Goal: Register for event/course

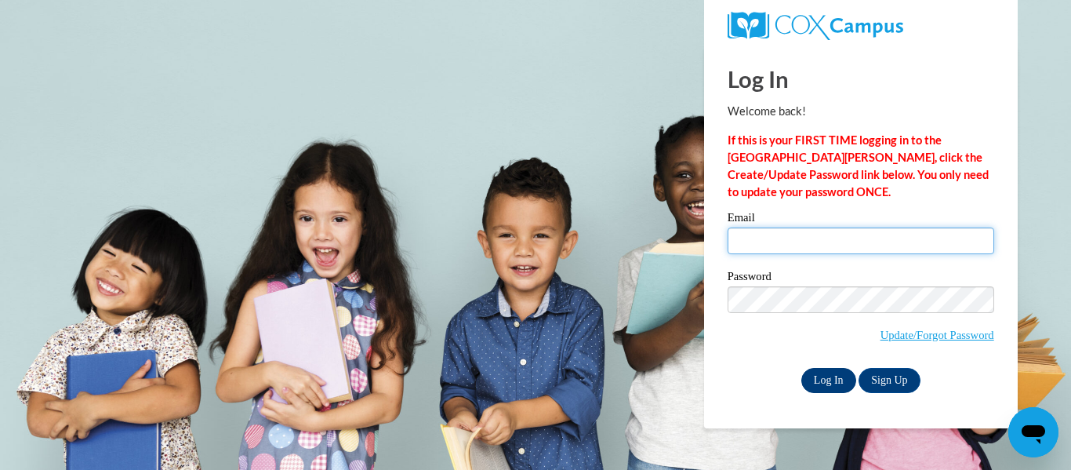
type input "asulliva@kusd.edu"
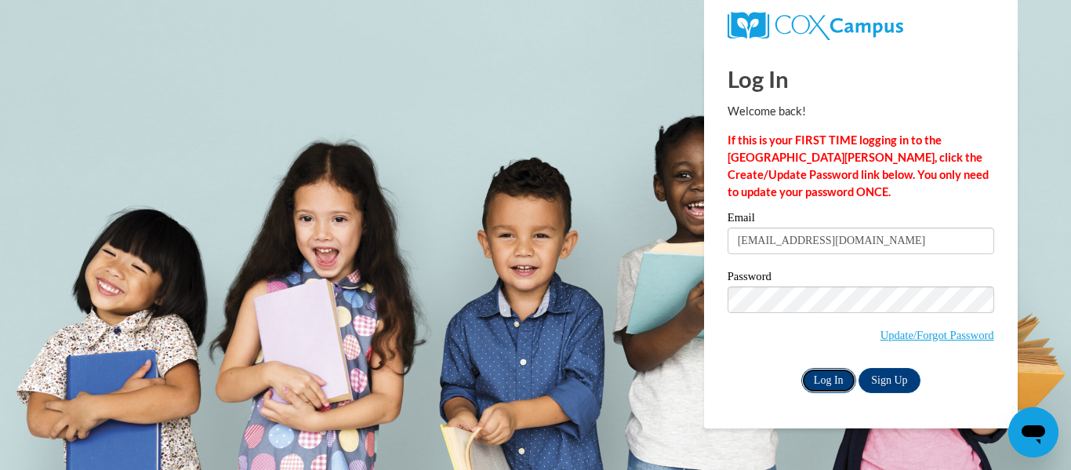
click at [815, 384] on input "Log In" at bounding box center [828, 380] width 55 height 25
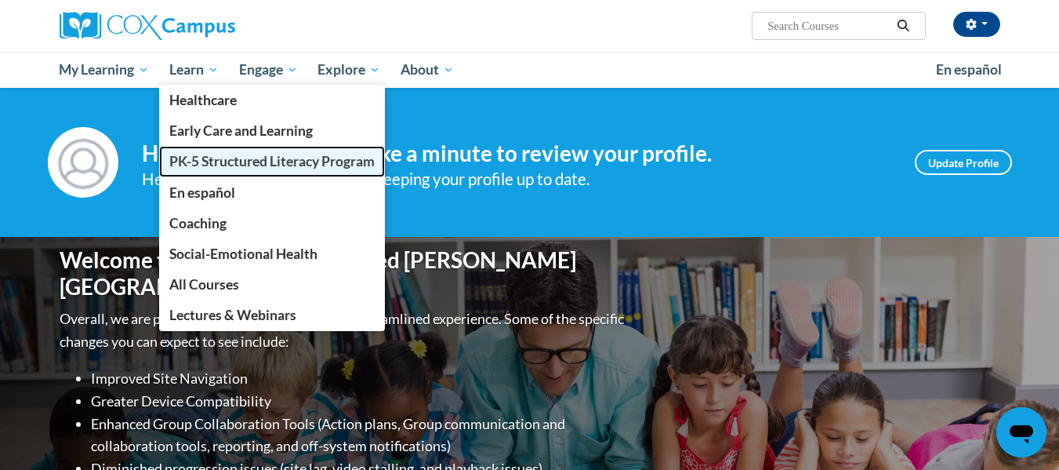
click at [215, 149] on link "PK-5 Structured Literacy Program" at bounding box center [272, 161] width 226 height 31
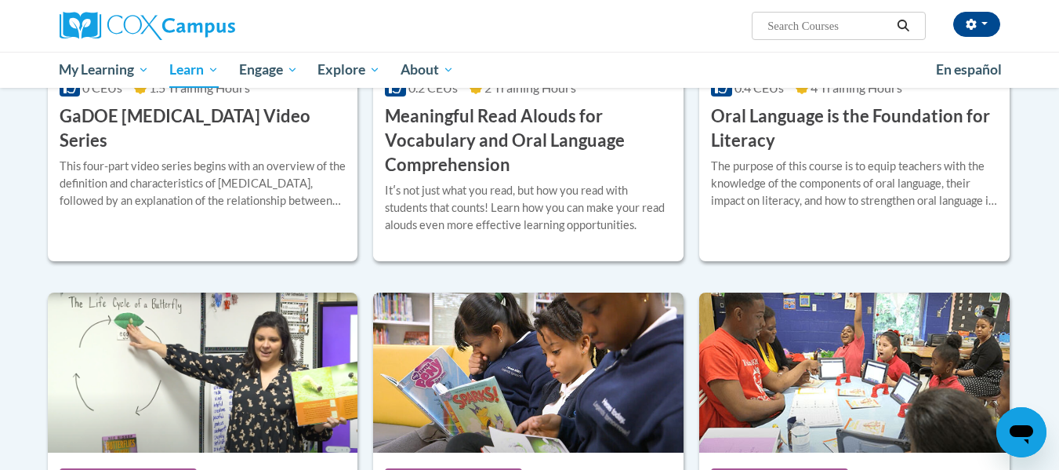
scroll to position [1104, 0]
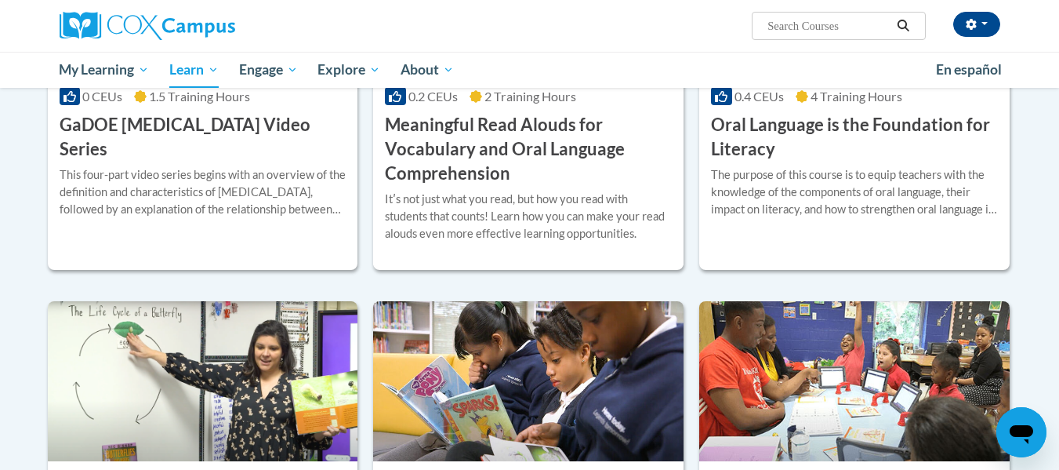
click at [826, 20] on input "Search..." at bounding box center [828, 25] width 125 height 19
type input "phonics"
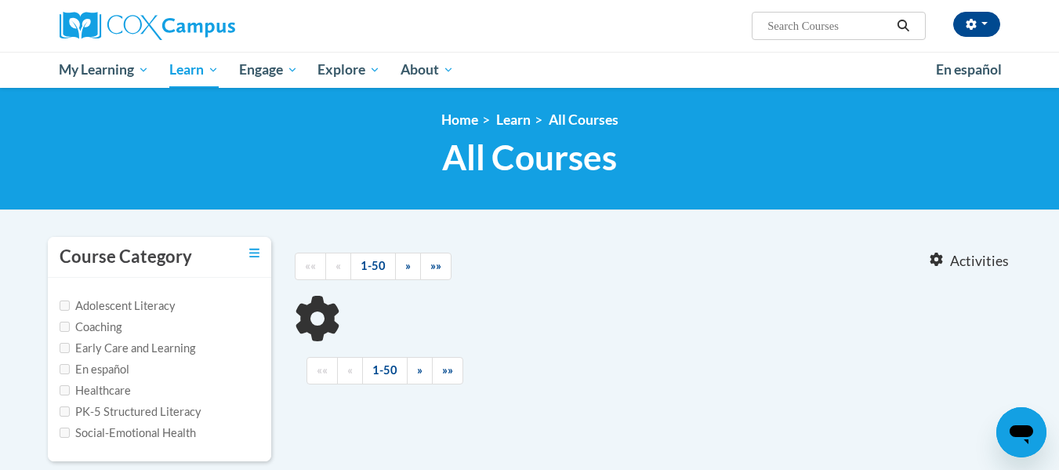
type input "phonics"
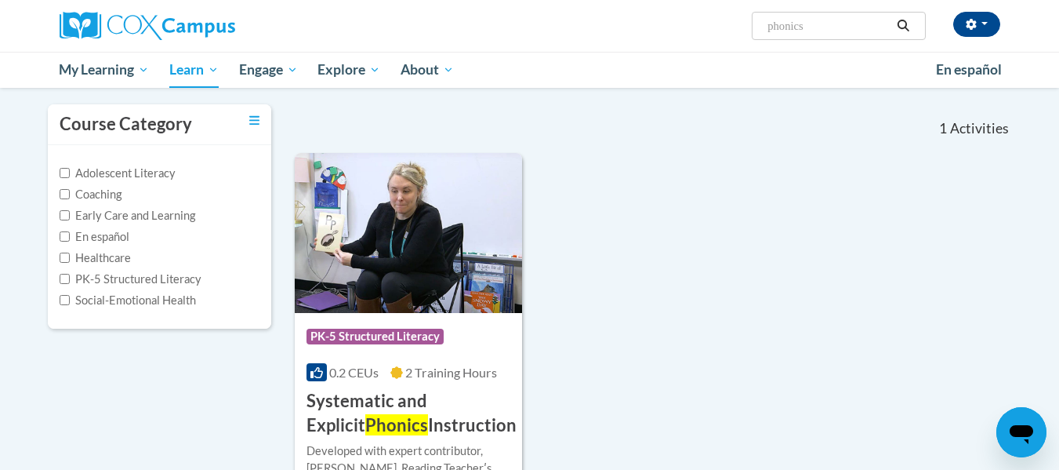
scroll to position [134, 0]
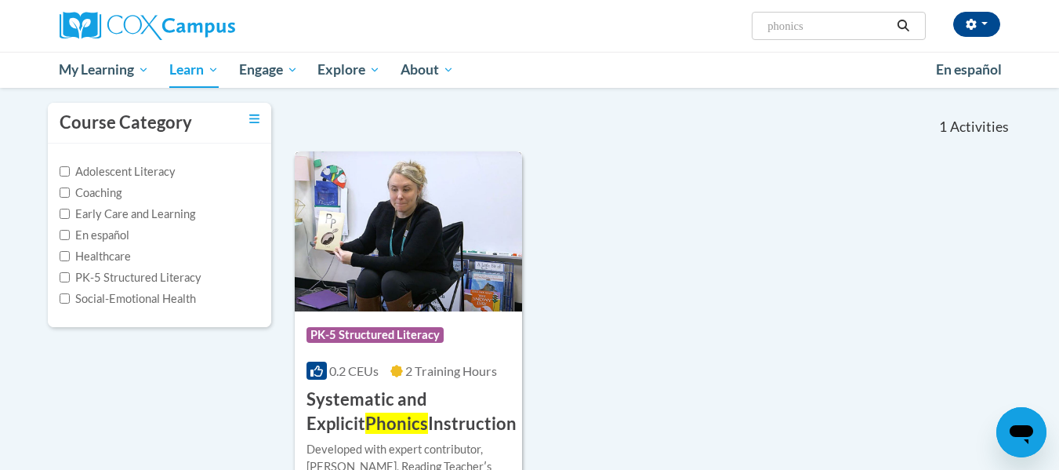
click at [365, 427] on span "Phonics" at bounding box center [396, 422] width 63 height 21
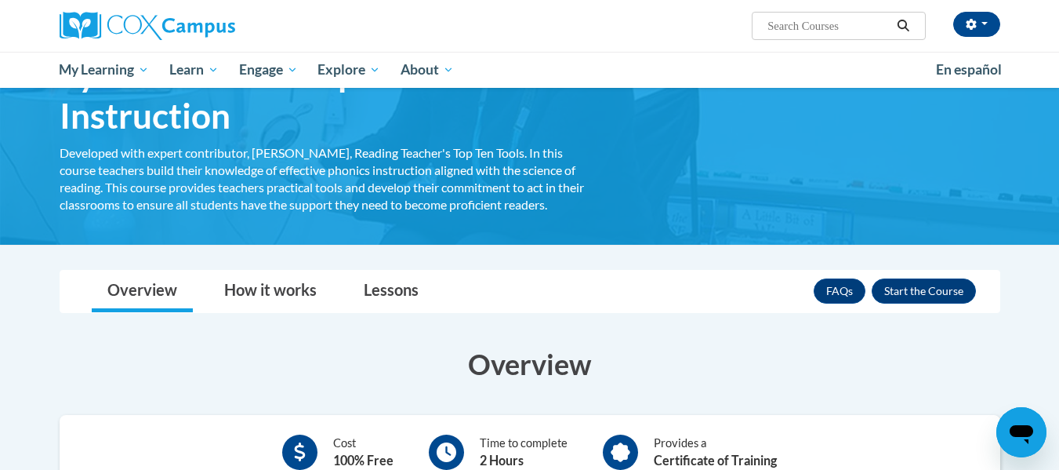
scroll to position [106, 0]
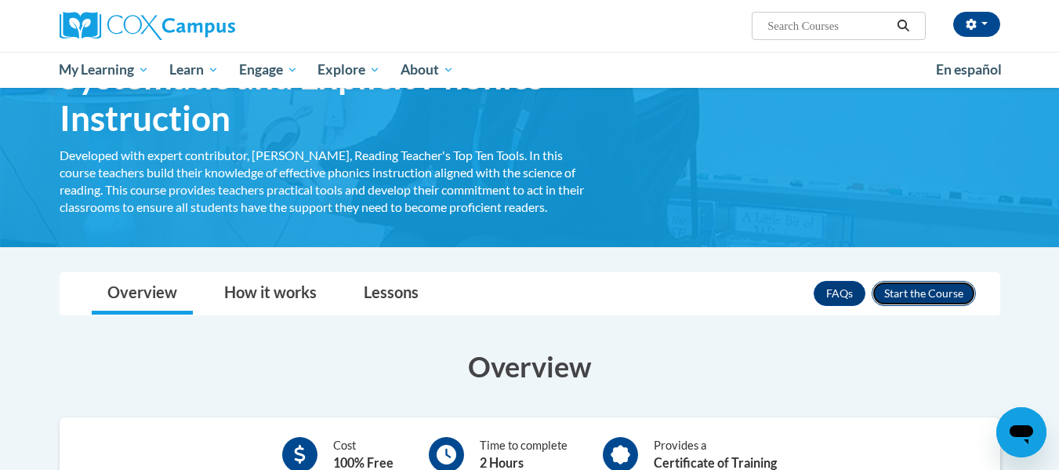
click at [902, 296] on button "Enroll" at bounding box center [924, 293] width 104 height 25
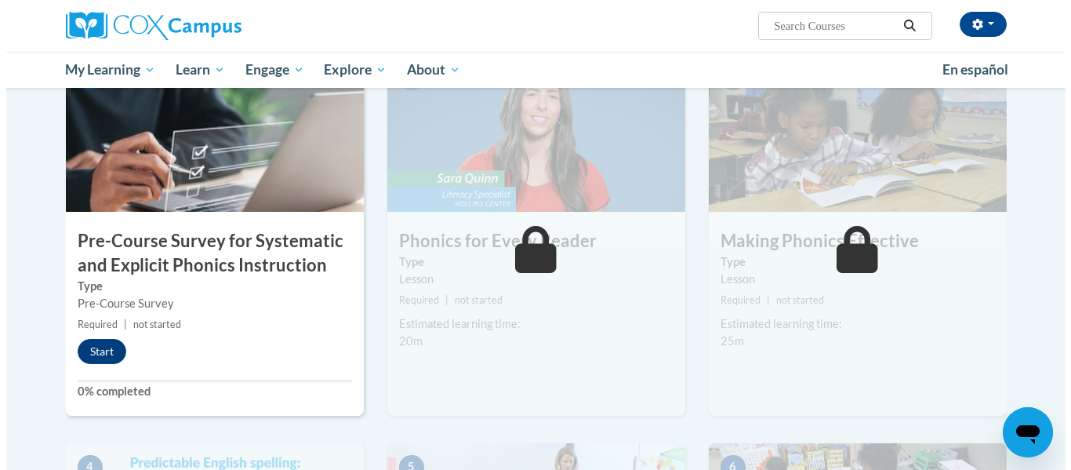
scroll to position [351, 0]
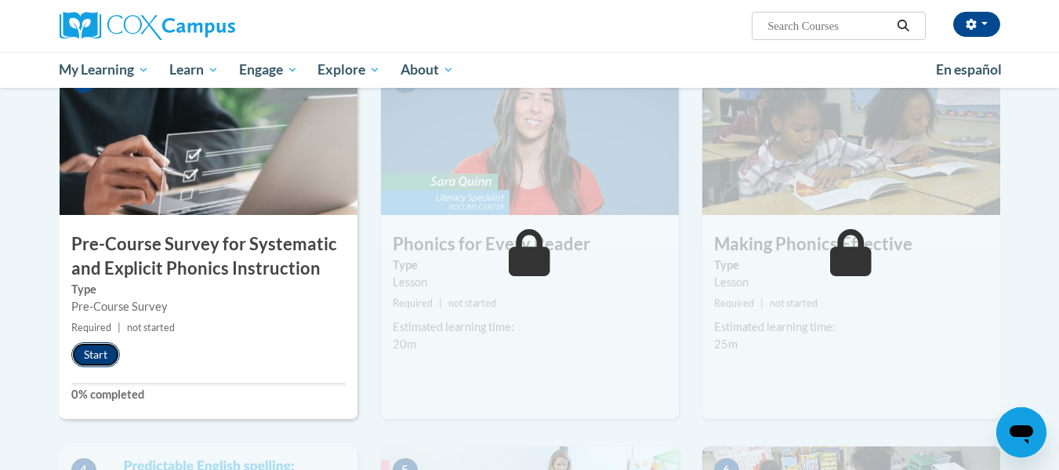
click at [94, 355] on button "Start" at bounding box center [95, 354] width 49 height 25
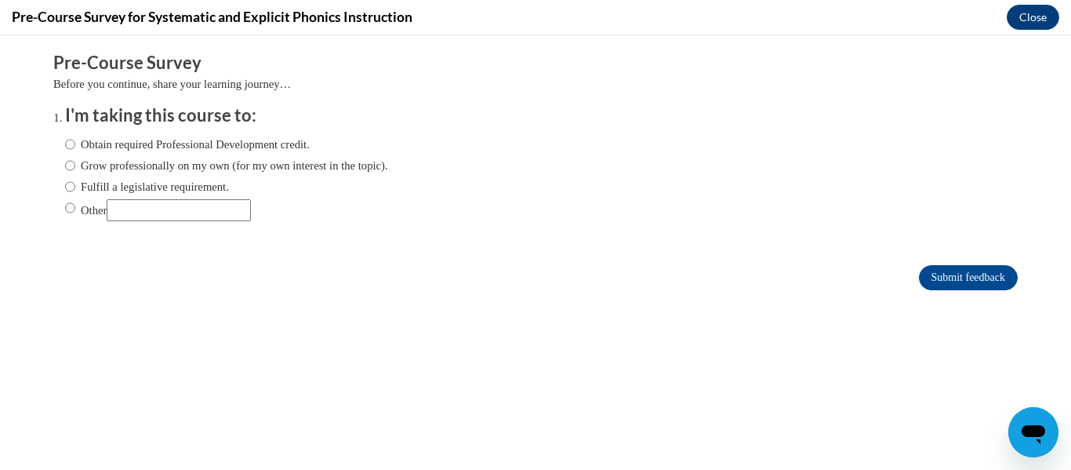
scroll to position [0, 0]
click at [99, 185] on label "Fulfill a legislative requirement." at bounding box center [147, 186] width 164 height 17
click at [75, 185] on input "Fulfill a legislative requirement." at bounding box center [70, 186] width 10 height 17
radio input "true"
click at [961, 265] on input "Submit feedback" at bounding box center [968, 277] width 99 height 25
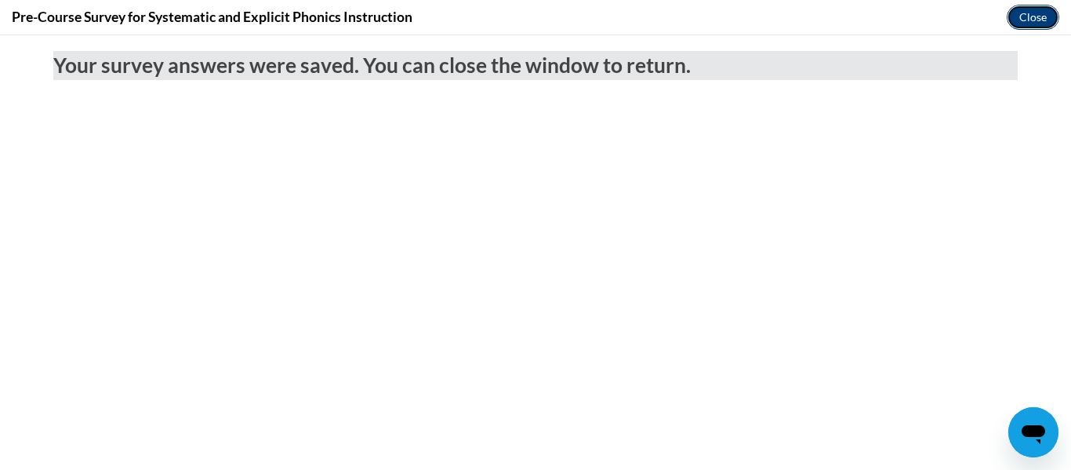
click at [1042, 10] on button "Close" at bounding box center [1033, 17] width 53 height 25
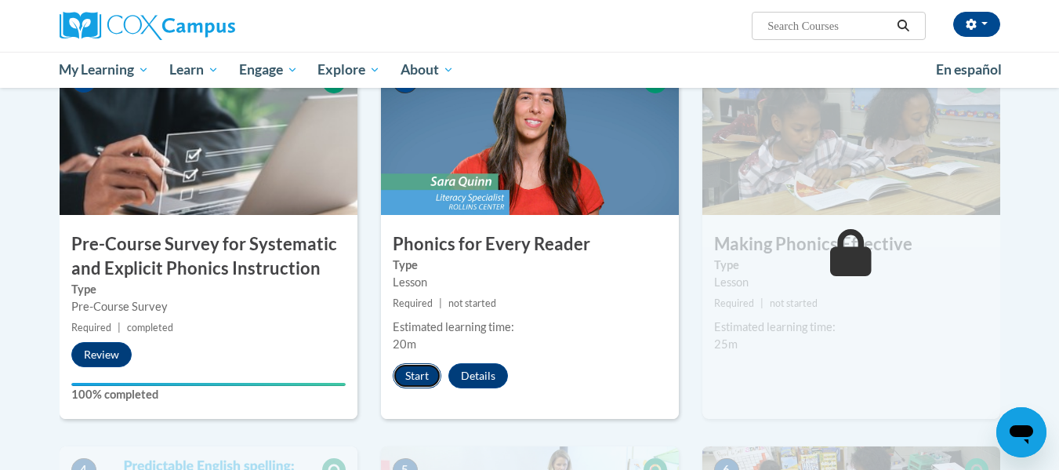
click at [397, 372] on button "Start" at bounding box center [417, 375] width 49 height 25
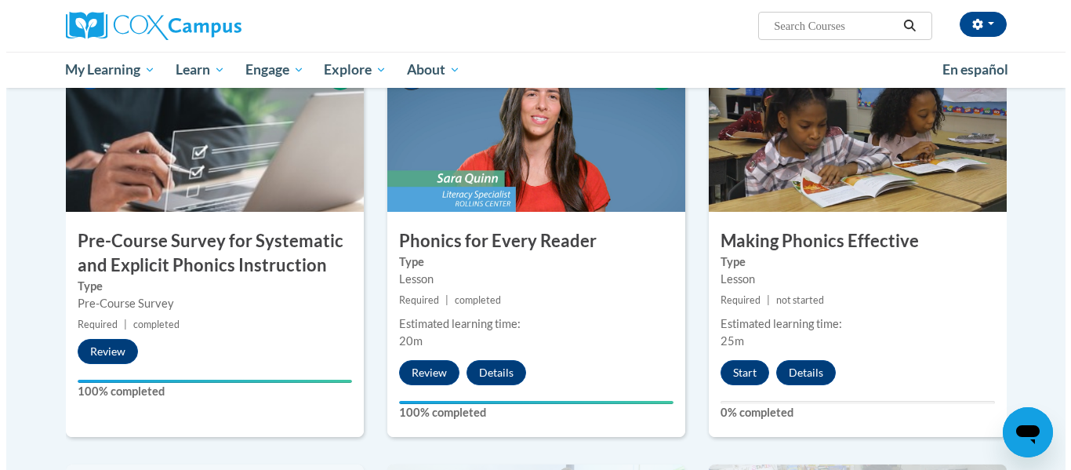
scroll to position [361, 0]
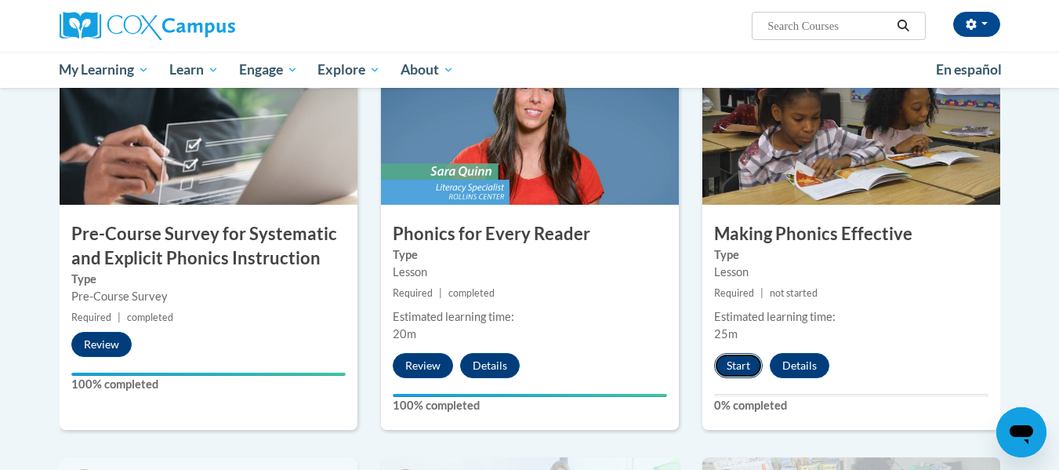
click at [731, 365] on button "Start" at bounding box center [738, 365] width 49 height 25
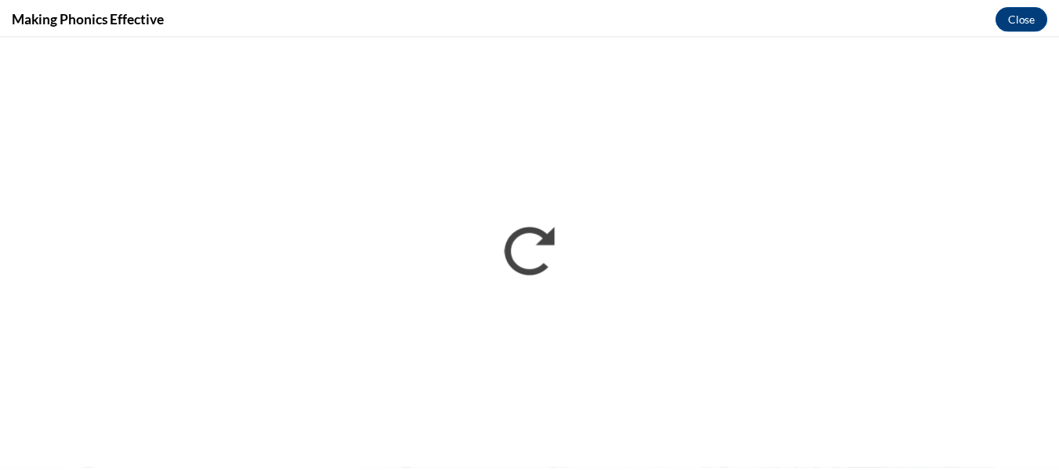
scroll to position [0, 0]
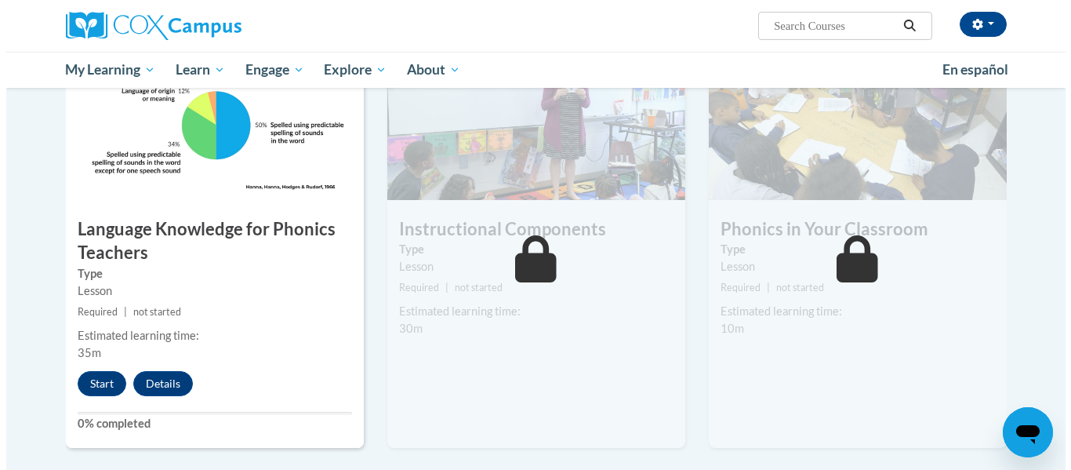
scroll to position [772, 0]
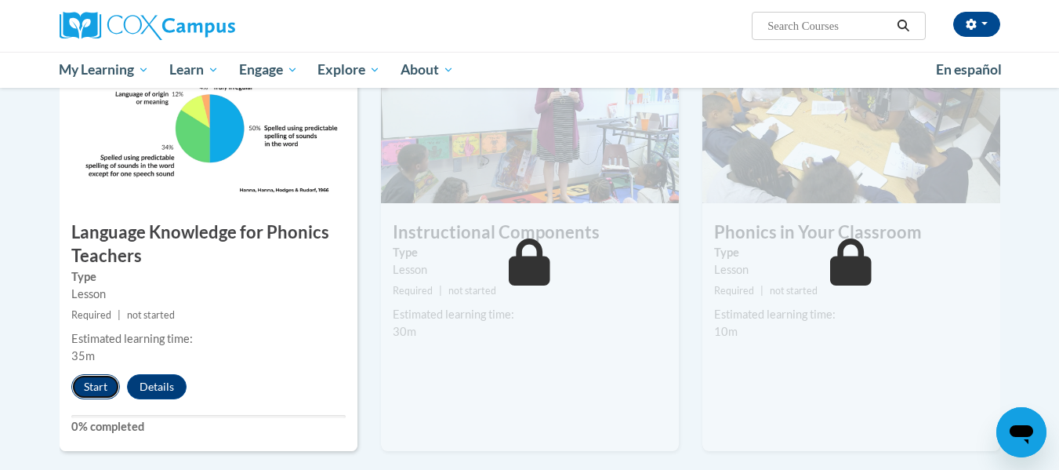
click at [96, 387] on button "Start" at bounding box center [95, 386] width 49 height 25
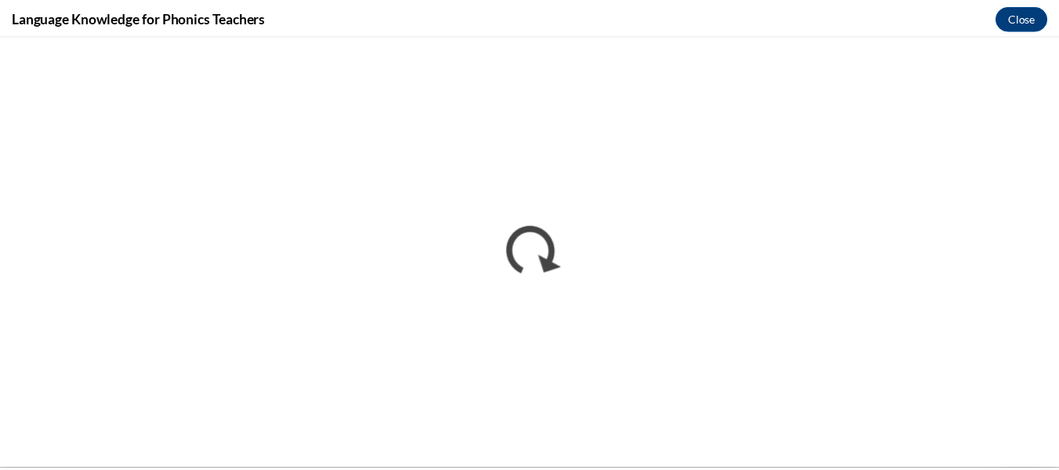
scroll to position [0, 0]
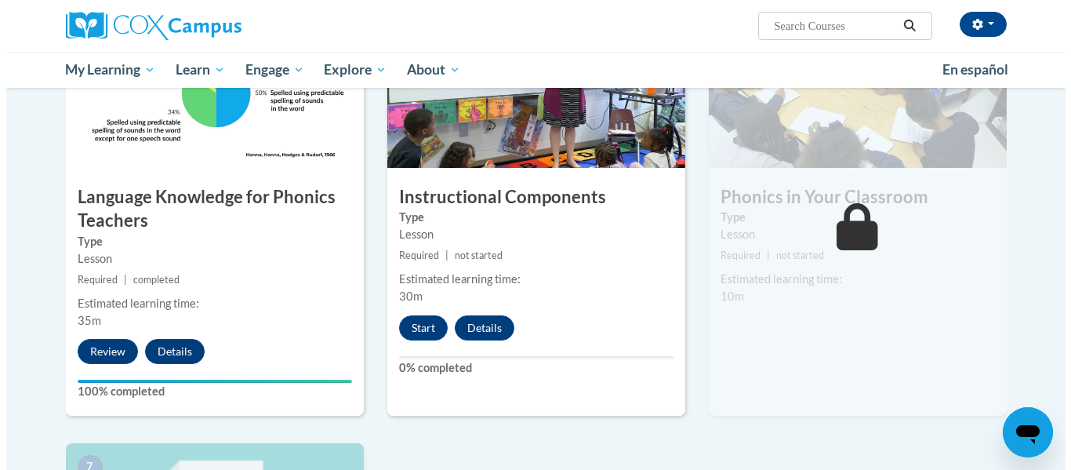
scroll to position [822, 0]
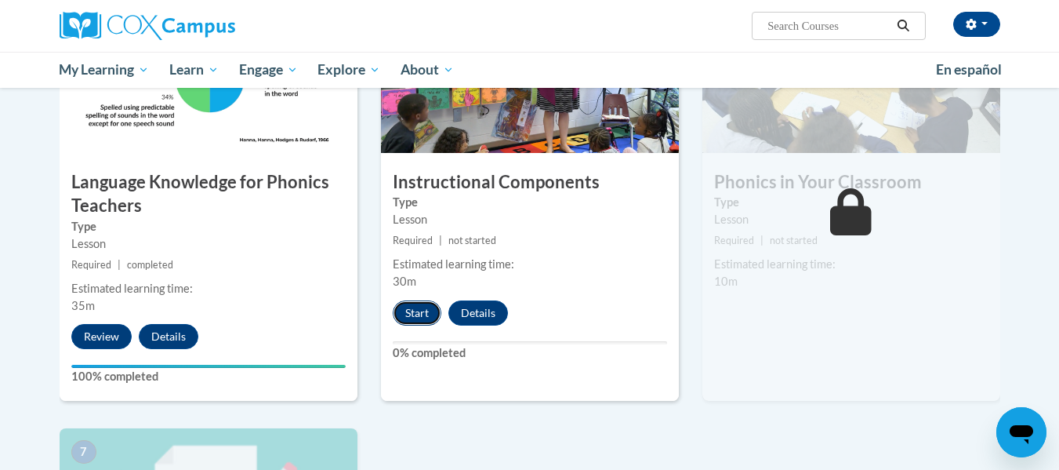
click at [406, 319] on button "Start" at bounding box center [417, 312] width 49 height 25
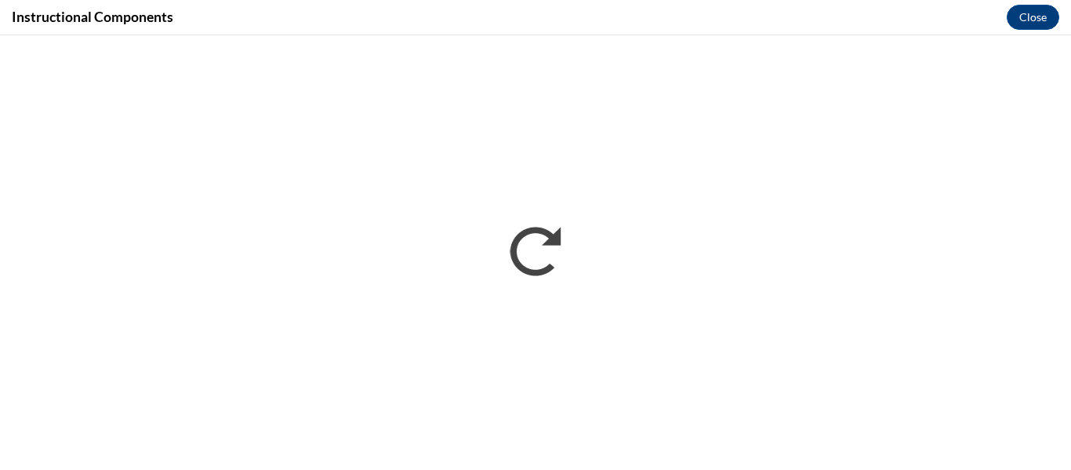
scroll to position [0, 0]
